Goal: Navigation & Orientation: Find specific page/section

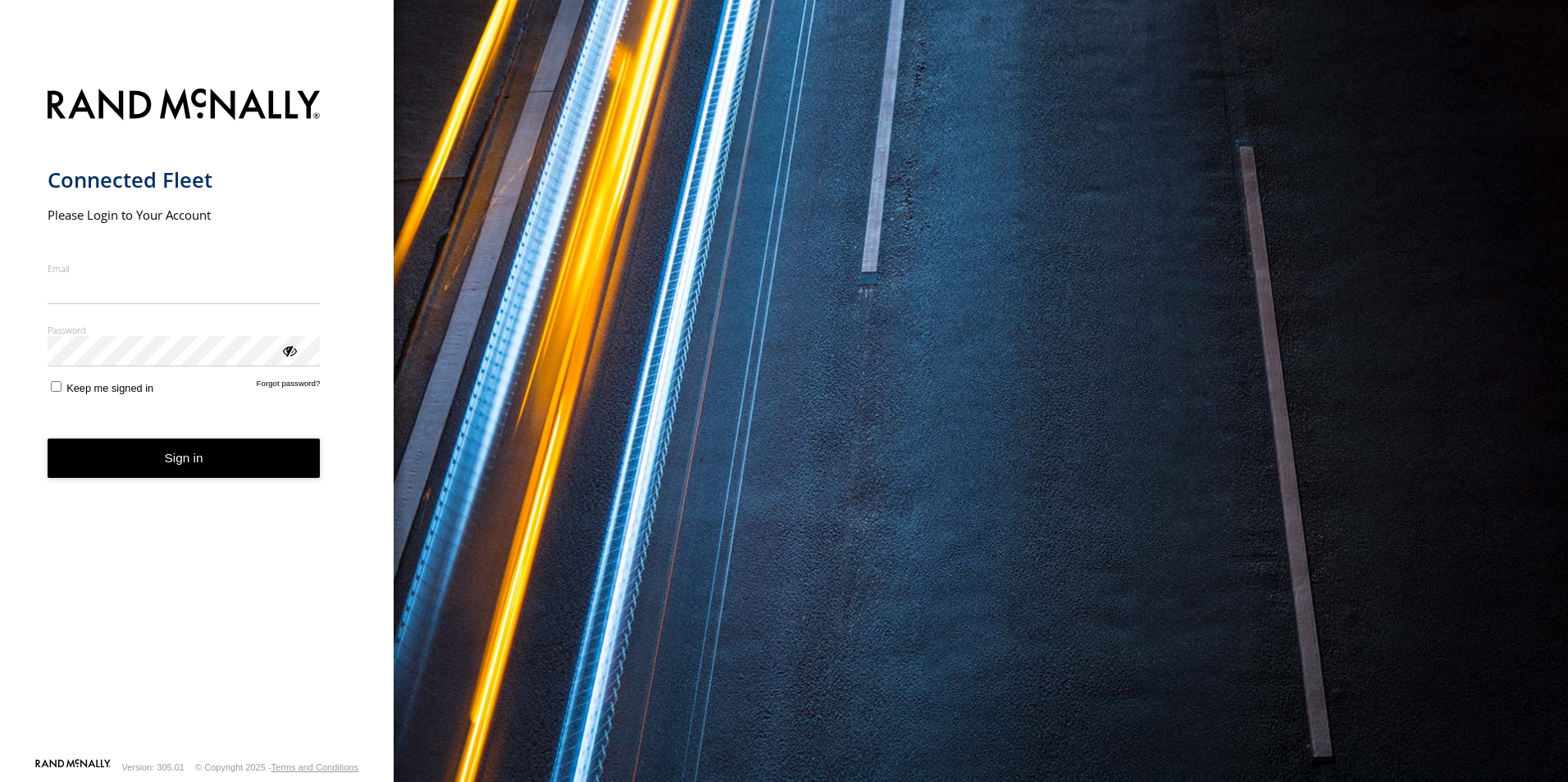
click at [235, 296] on input "Email" at bounding box center [184, 289] width 273 height 30
type input "**********"
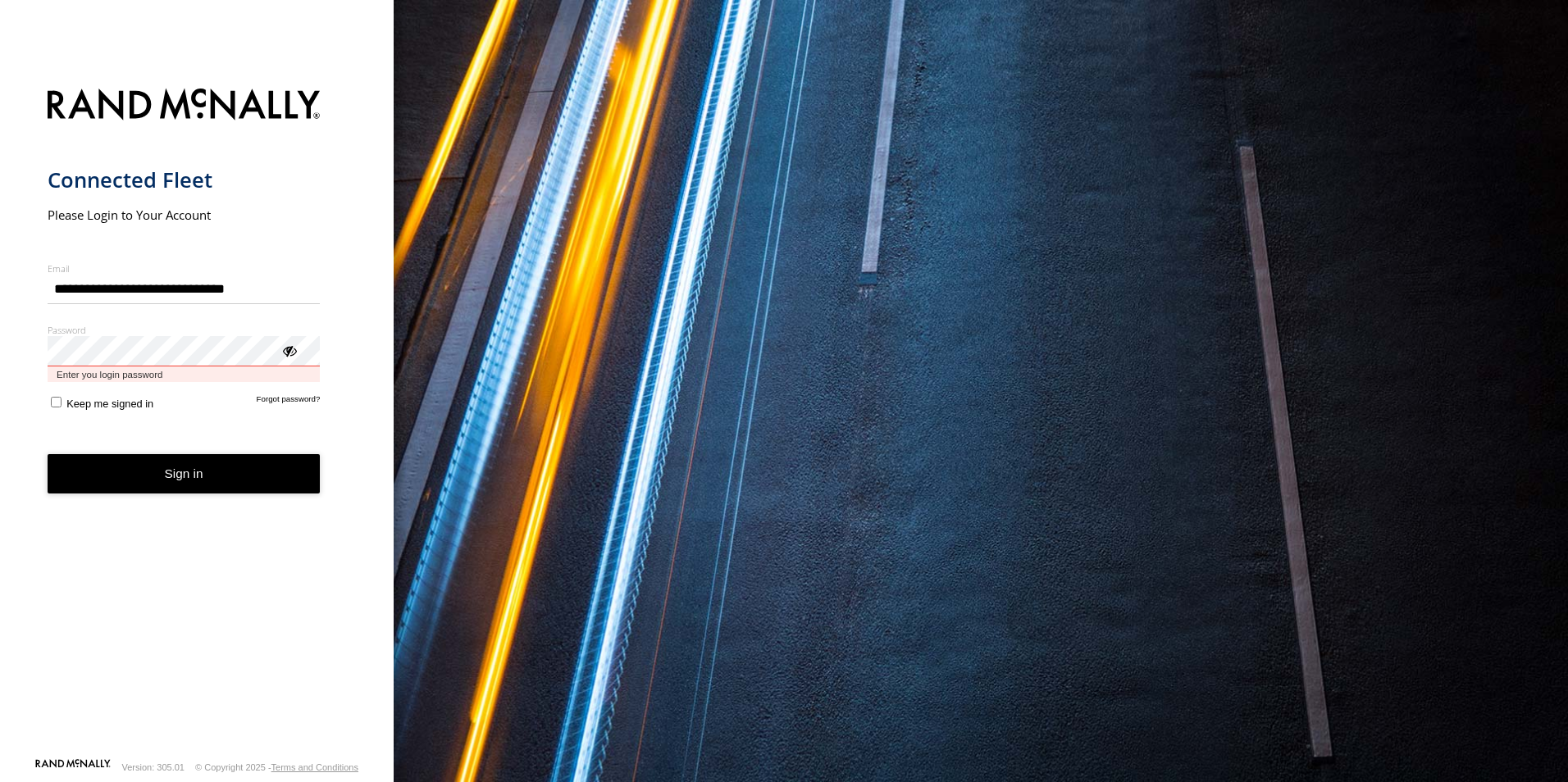
click at [48, 454] on button "Sign in" at bounding box center [184, 474] width 273 height 41
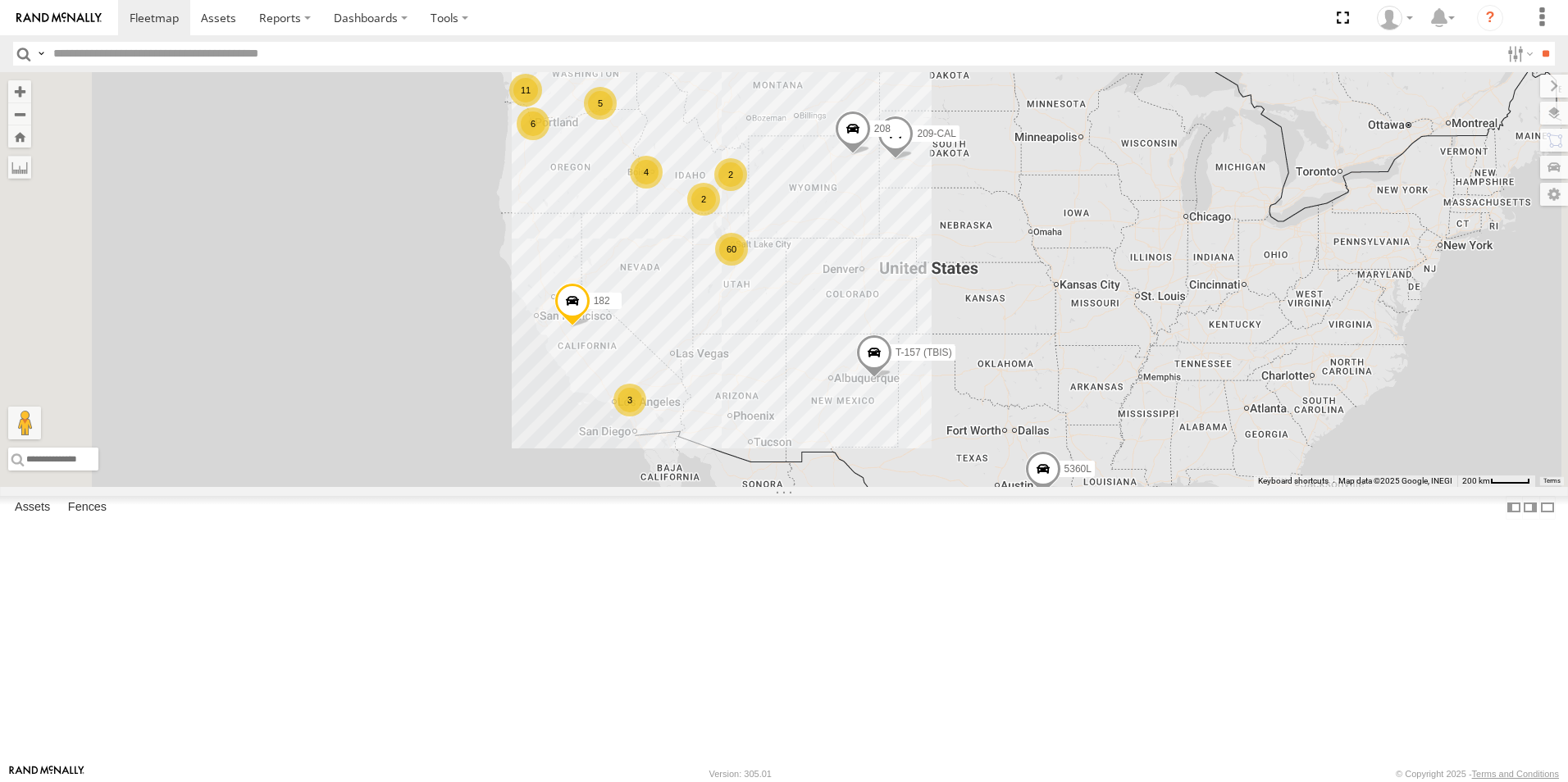
click at [0, 0] on div "All Assets" at bounding box center [0, 0] width 0 height 0
